Goal: Transaction & Acquisition: Purchase product/service

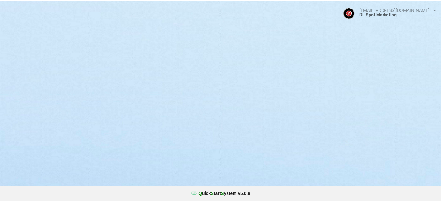
select select "25"
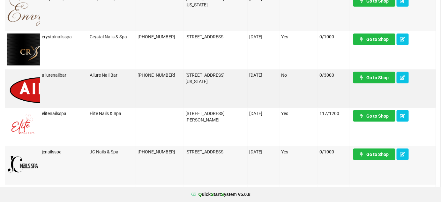
scroll to position [348, 0]
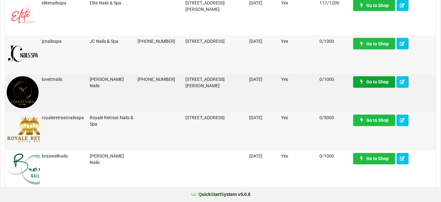
click at [379, 83] on link "Go to Shop" at bounding box center [374, 81] width 42 height 11
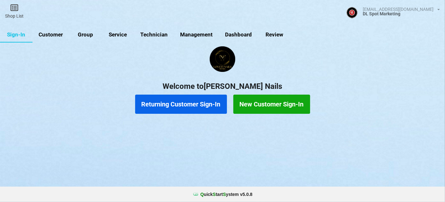
drag, startPoint x: 55, startPoint y: 34, endPoint x: 58, endPoint y: 45, distance: 10.9
click at [55, 34] on link "Customer" at bounding box center [51, 34] width 37 height 15
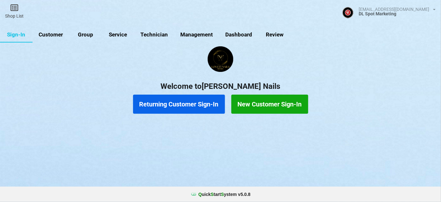
select select "25"
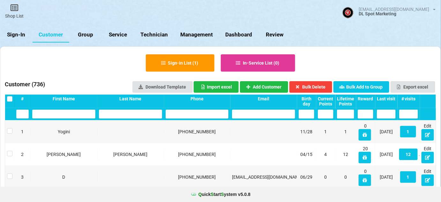
click at [196, 116] on input "text" at bounding box center [196, 113] width 63 height 9
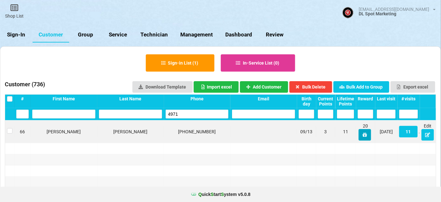
click at [300, 120] on icon at bounding box center [298, 119] width 3 height 2
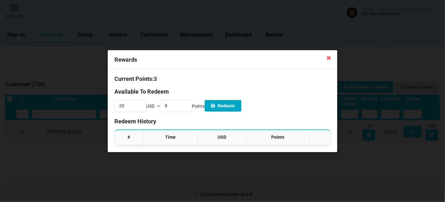
click at [238, 106] on button "Redeem" at bounding box center [223, 105] width 37 height 11
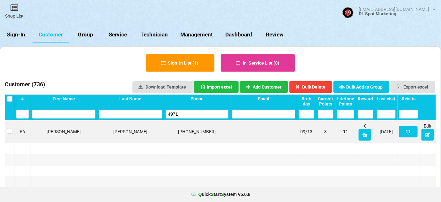
click at [188, 115] on input "4971" at bounding box center [196, 113] width 63 height 9
type input "5005"
click at [364, 134] on icon at bounding box center [364, 134] width 5 height 4
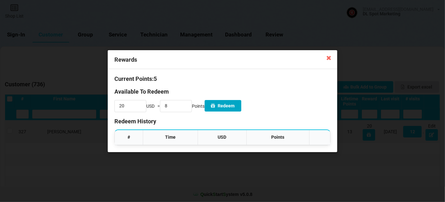
click at [240, 104] on button "Redeem" at bounding box center [223, 105] width 37 height 11
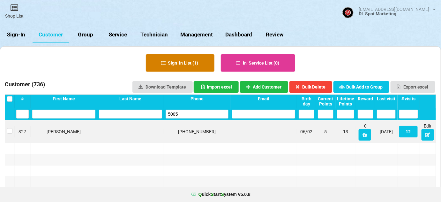
click at [195, 60] on button "Sign-in List ( 1 )" at bounding box center [180, 62] width 69 height 17
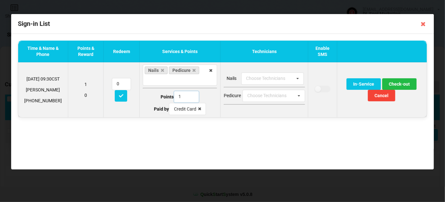
type input "1"
click at [191, 98] on input "1" at bounding box center [187, 97] width 26 height 12
click at [400, 84] on button "Check-out" at bounding box center [399, 83] width 34 height 11
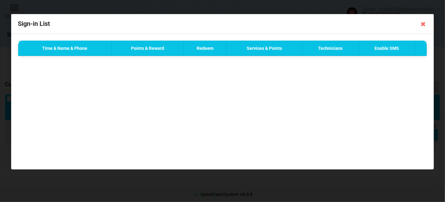
click at [423, 24] on icon at bounding box center [423, 24] width 10 height 10
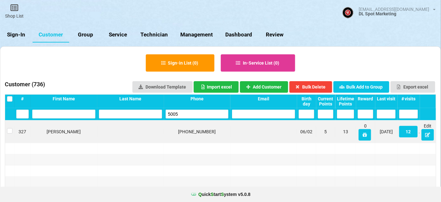
click at [21, 33] on link "Sign-In" at bounding box center [16, 34] width 33 height 15
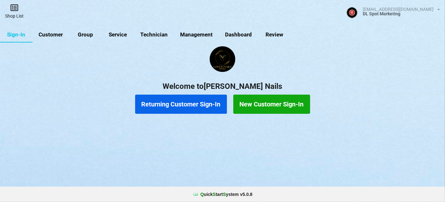
click at [22, 14] on link "Shop List" at bounding box center [35, 20] width 26 height 20
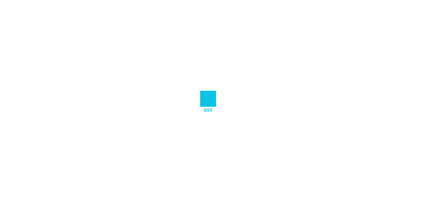
select select "25"
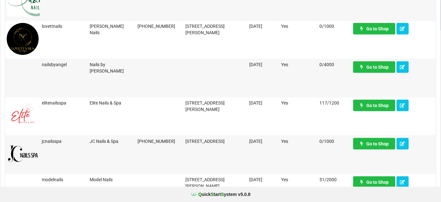
scroll to position [193, 0]
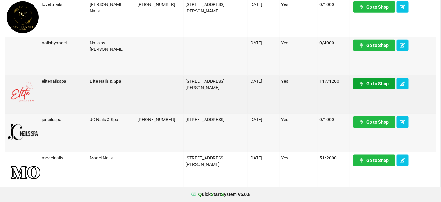
click at [375, 85] on link "Go to Shop" at bounding box center [374, 83] width 42 height 11
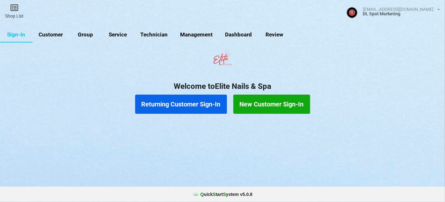
click at [51, 33] on link "Customer" at bounding box center [51, 34] width 37 height 15
select select "25"
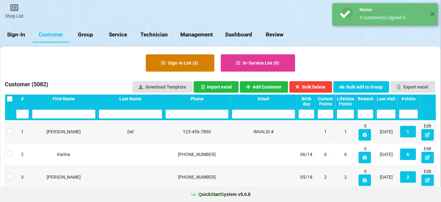
click at [199, 63] on button "Sign-in List ( 3 )" at bounding box center [180, 62] width 69 height 17
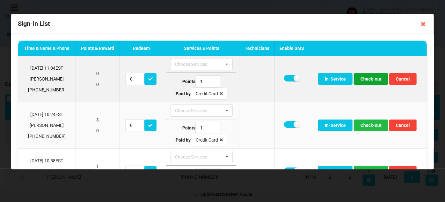
click at [373, 78] on button "Check-out" at bounding box center [371, 78] width 34 height 11
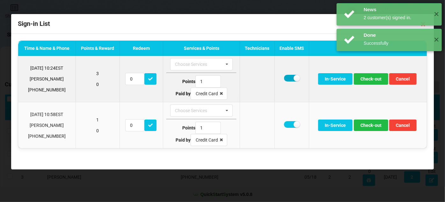
click at [288, 79] on label at bounding box center [292, 78] width 16 height 7
checkbox input "false"
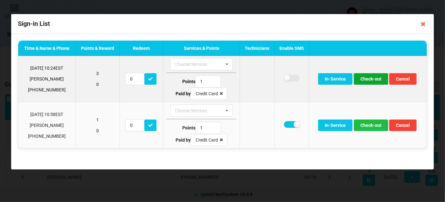
click at [366, 79] on button "Check-out" at bounding box center [371, 78] width 34 height 11
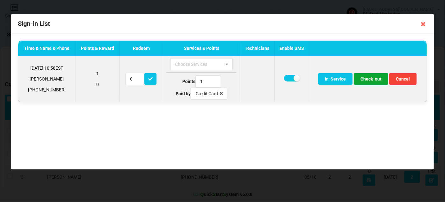
click at [372, 77] on button "Check-out" at bounding box center [371, 78] width 34 height 11
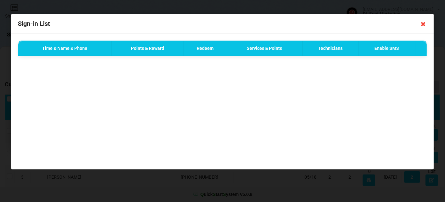
click at [423, 23] on icon at bounding box center [423, 24] width 10 height 10
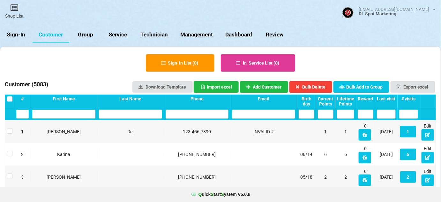
click at [20, 34] on link "Sign-In" at bounding box center [16, 34] width 33 height 15
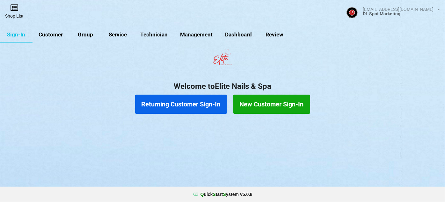
click at [17, 10] on icon at bounding box center [14, 8] width 9 height 8
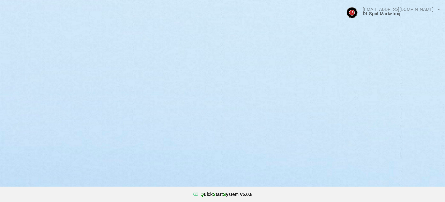
select select "25"
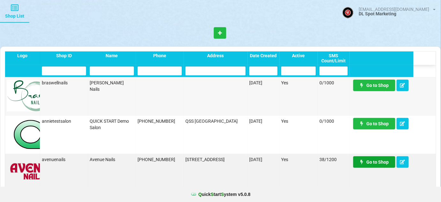
click at [246, 111] on link "Go to Shop" at bounding box center [243, 110] width 6 height 2
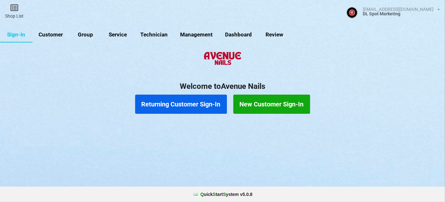
click at [58, 37] on link "Customer" at bounding box center [74, 43] width 32 height 13
select select "25"
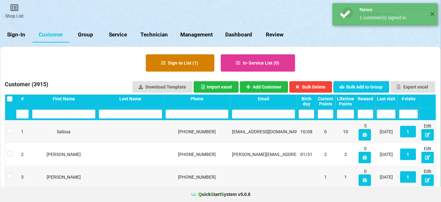
click at [211, 95] on button "Sign-in List ( 1 )" at bounding box center [215, 96] width 9 height 2
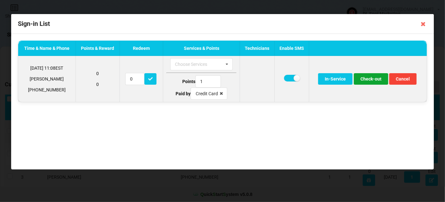
click at [368, 80] on button "Check-out" at bounding box center [371, 78] width 34 height 11
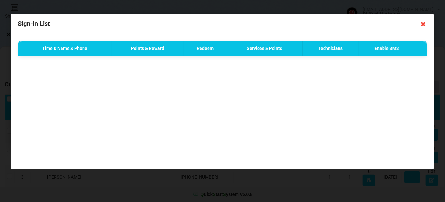
click at [424, 25] on icon at bounding box center [423, 24] width 10 height 10
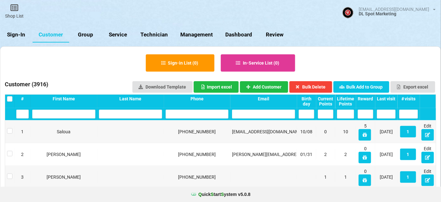
drag, startPoint x: 14, startPoint y: 34, endPoint x: 15, endPoint y: 27, distance: 7.0
click at [14, 34] on link "Sign-In" at bounding box center [16, 34] width 33 height 15
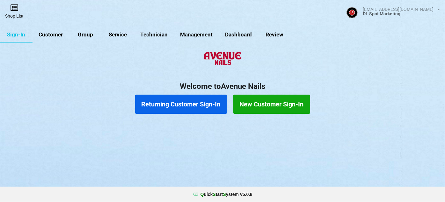
click at [14, 16] on link "Shop List" at bounding box center [14, 11] width 29 height 23
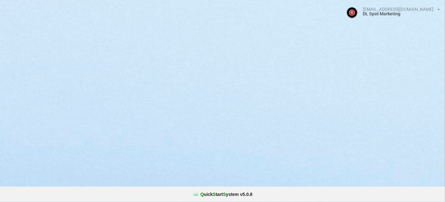
select select "25"
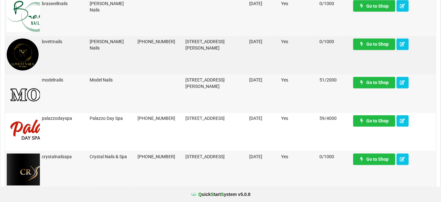
scroll to position [386, 0]
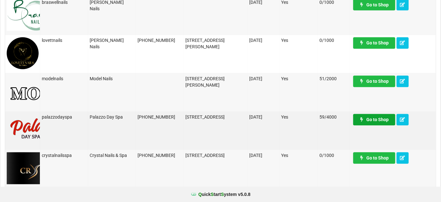
click at [377, 121] on link "Go to Shop" at bounding box center [374, 119] width 42 height 11
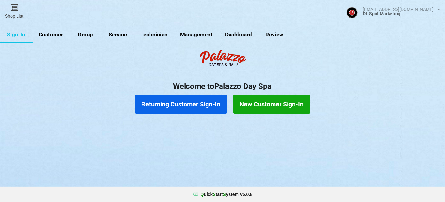
click at [58, 36] on link "Customer" at bounding box center [51, 34] width 37 height 15
select select "25"
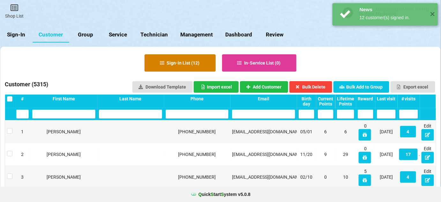
click at [168, 60] on button "Sign-in List ( 12 )" at bounding box center [179, 62] width 71 height 17
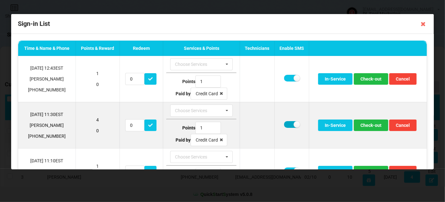
click at [290, 124] on label at bounding box center [292, 124] width 16 height 7
checkbox input "false"
click at [373, 125] on button "Check-out" at bounding box center [371, 124] width 34 height 11
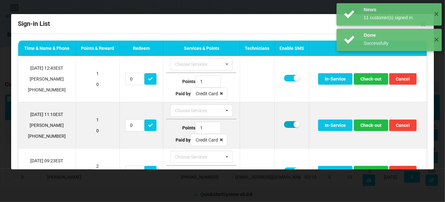
drag, startPoint x: 287, startPoint y: 125, endPoint x: 317, endPoint y: 123, distance: 30.0
click at [287, 125] on label at bounding box center [292, 124] width 16 height 7
checkbox input "false"
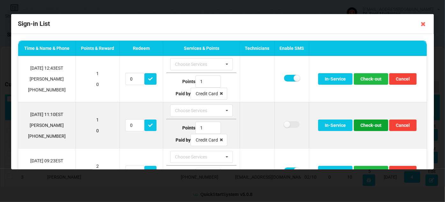
click at [366, 121] on button "Check-out" at bounding box center [371, 124] width 34 height 11
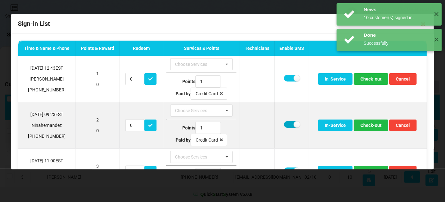
drag, startPoint x: 288, startPoint y: 126, endPoint x: 301, endPoint y: 125, distance: 13.4
click at [288, 125] on label at bounding box center [292, 124] width 16 height 7
checkbox input "false"
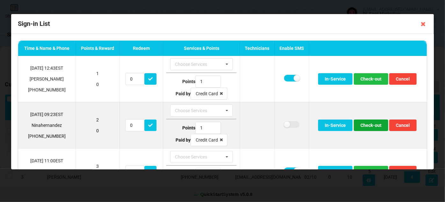
click at [373, 124] on button "Check-out" at bounding box center [371, 124] width 34 height 11
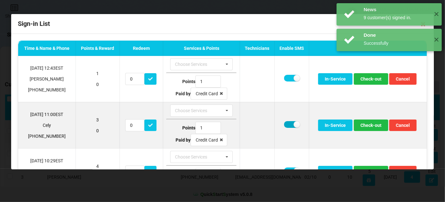
click at [288, 125] on label at bounding box center [292, 124] width 16 height 7
checkbox input "false"
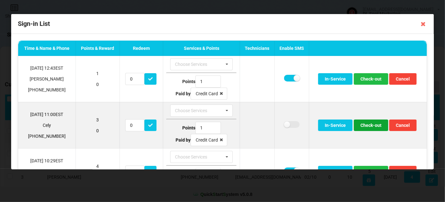
click at [362, 124] on button "Check-out" at bounding box center [371, 124] width 34 height 11
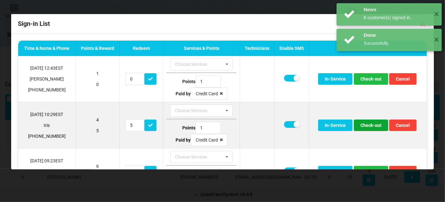
click at [362, 125] on button "Check-out" at bounding box center [371, 124] width 34 height 11
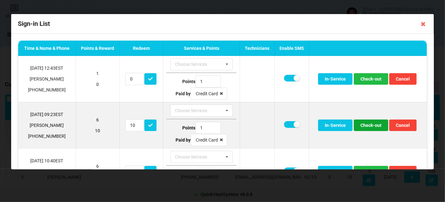
click at [367, 124] on button "Check-out" at bounding box center [371, 124] width 34 height 11
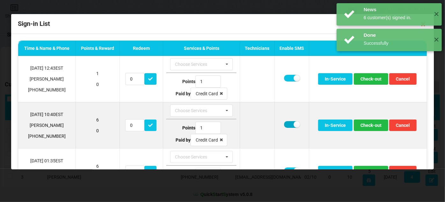
click at [287, 125] on label at bounding box center [292, 124] width 16 height 7
checkbox input "false"
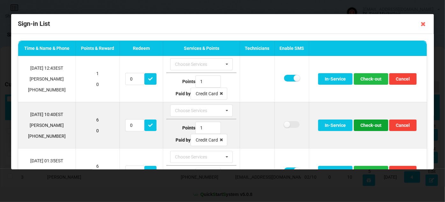
click at [366, 123] on button "Check-out" at bounding box center [371, 124] width 34 height 11
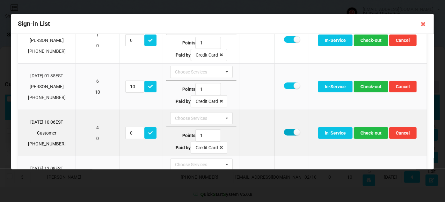
drag, startPoint x: 288, startPoint y: 130, endPoint x: 307, endPoint y: 130, distance: 18.8
click at [289, 130] on label at bounding box center [292, 131] width 16 height 7
checkbox input "false"
click at [369, 130] on button "Check-out" at bounding box center [371, 132] width 34 height 11
click at [287, 133] on label at bounding box center [292, 131] width 16 height 7
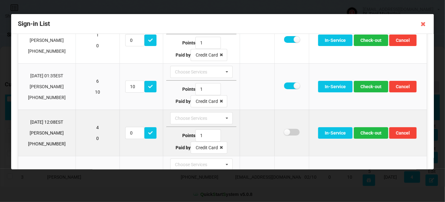
checkbox input "false"
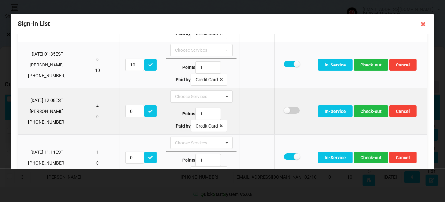
scroll to position [77, 0]
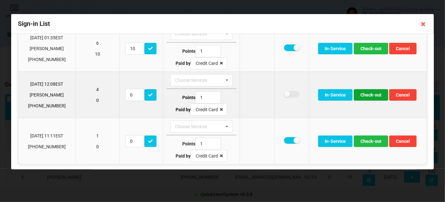
click at [371, 95] on button "Check-out" at bounding box center [371, 94] width 34 height 11
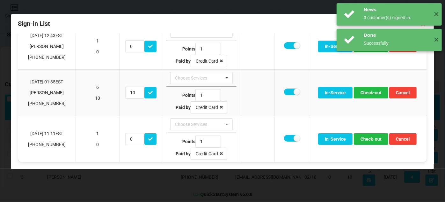
scroll to position [31, 0]
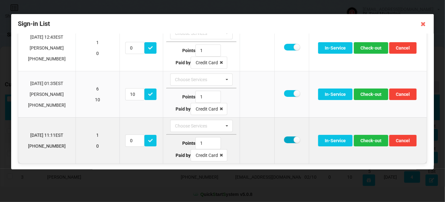
click at [286, 138] on label at bounding box center [292, 139] width 16 height 7
checkbox input "false"
click at [366, 139] on button "Check-out" at bounding box center [371, 140] width 34 height 11
